Goal: Task Accomplishment & Management: Manage account settings

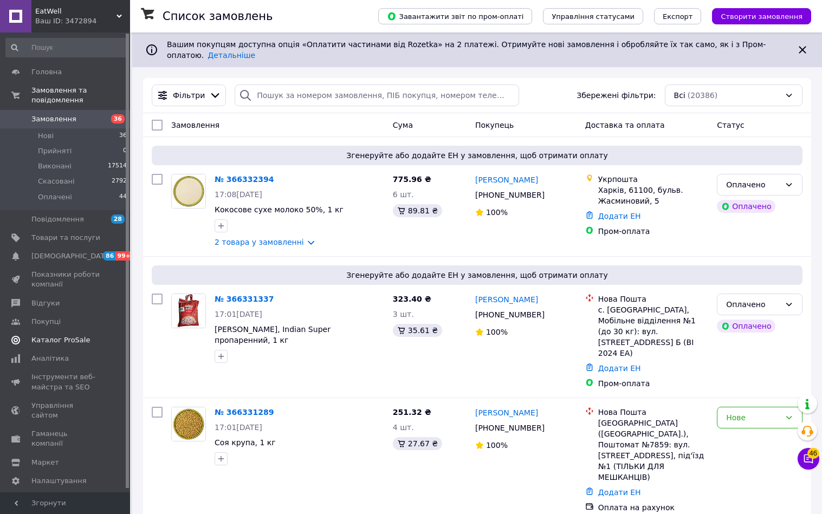
click at [59, 338] on span "Каталог ProSale" at bounding box center [60, 340] width 59 height 10
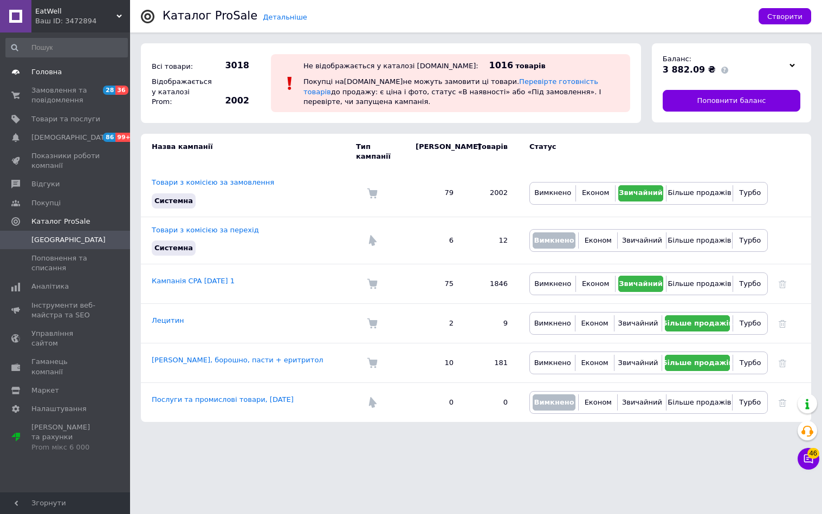
click at [44, 66] on link "Головна" at bounding box center [66, 72] width 133 height 18
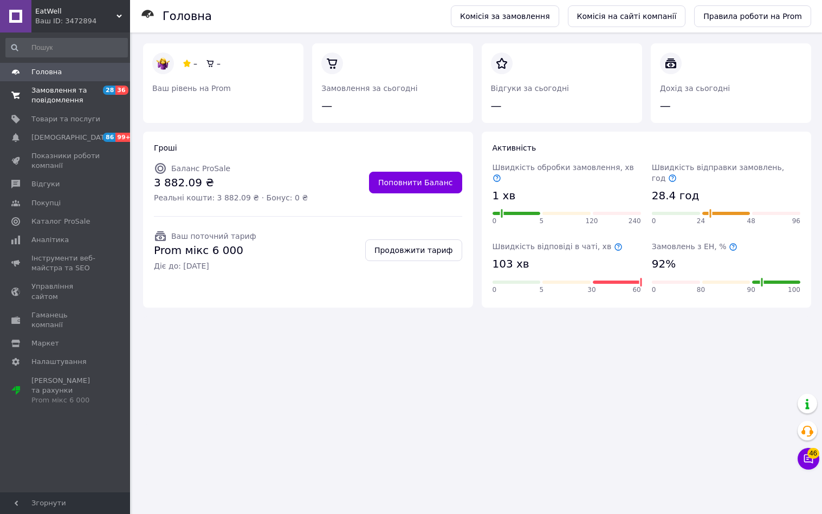
click at [51, 88] on span "Замовлення та повідомлення" at bounding box center [65, 96] width 69 height 20
